Goal: Information Seeking & Learning: Understand process/instructions

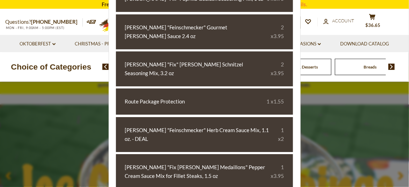
scroll to position [140, 0]
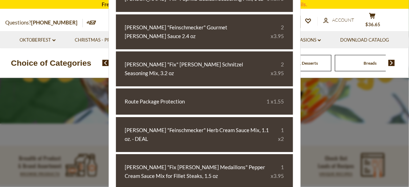
click at [326, 105] on div at bounding box center [204, 93] width 409 height 187
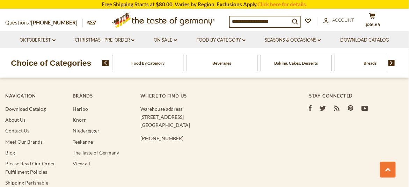
scroll to position [1291, 0]
click at [38, 179] on link "Shipping Perishable Products" at bounding box center [26, 186] width 43 height 14
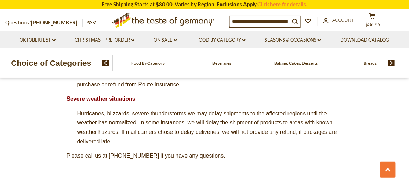
scroll to position [640, 0]
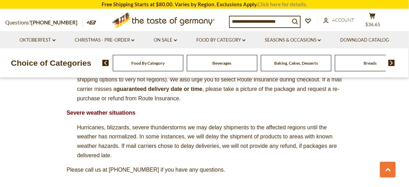
click at [282, 5] on link "Click here for details." at bounding box center [283, 4] width 50 height 6
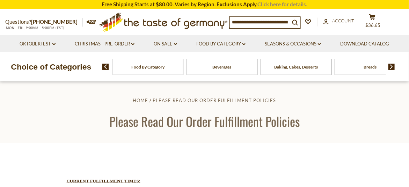
click at [277, 5] on link "Click here for details." at bounding box center [283, 4] width 50 height 6
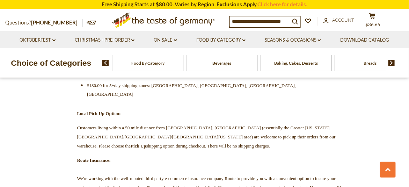
scroll to position [419, 0]
